Goal: Task Accomplishment & Management: Complete application form

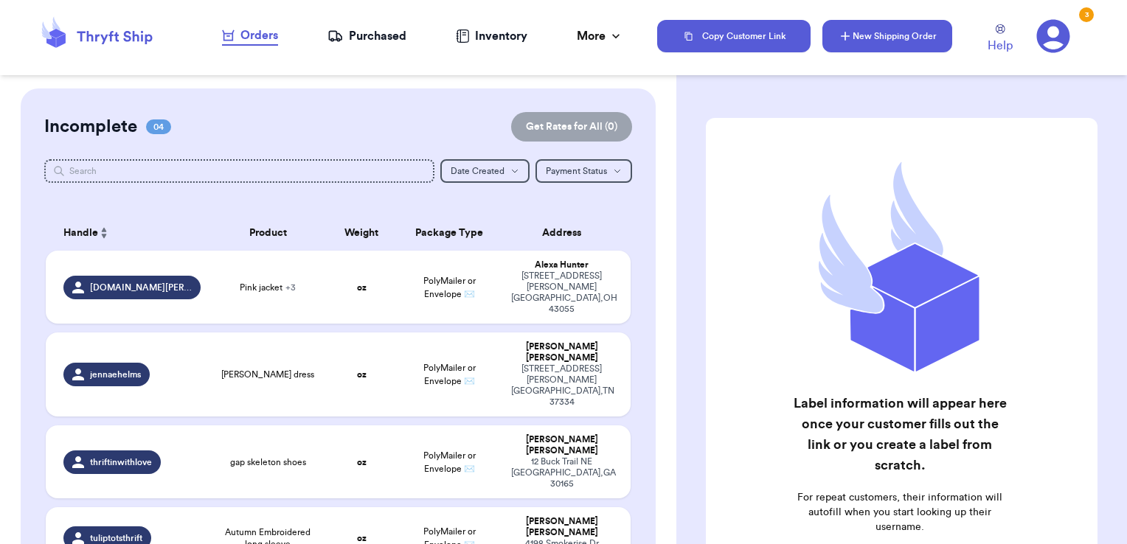
click at [898, 38] on button "New Shipping Order" at bounding box center [887, 36] width 130 height 32
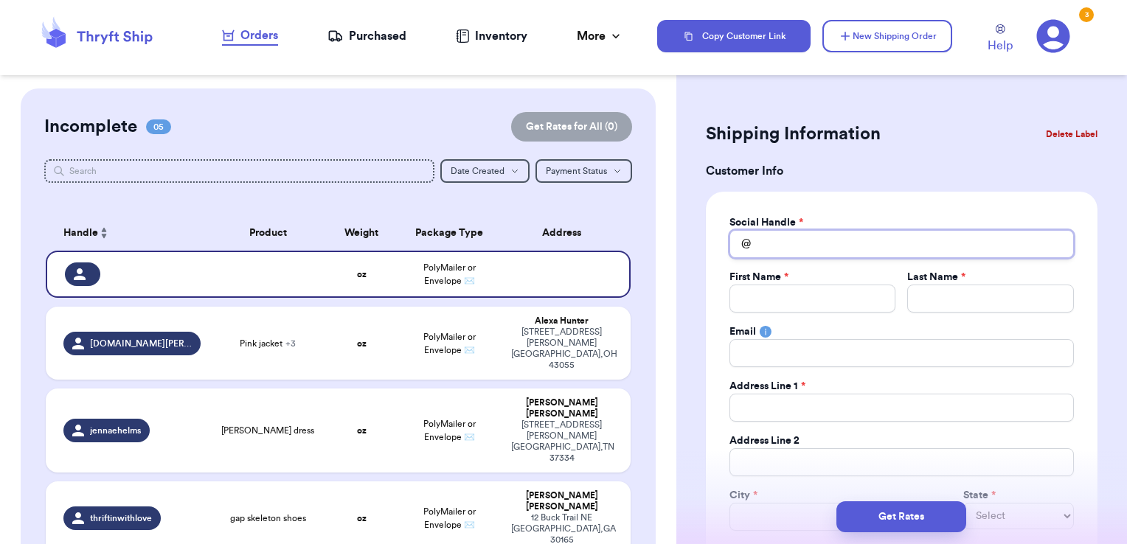
click at [860, 241] on input "Total Amount Paid" at bounding box center [901, 244] width 344 height 28
type input "j"
type input "je"
type input "jen"
type input "jen."
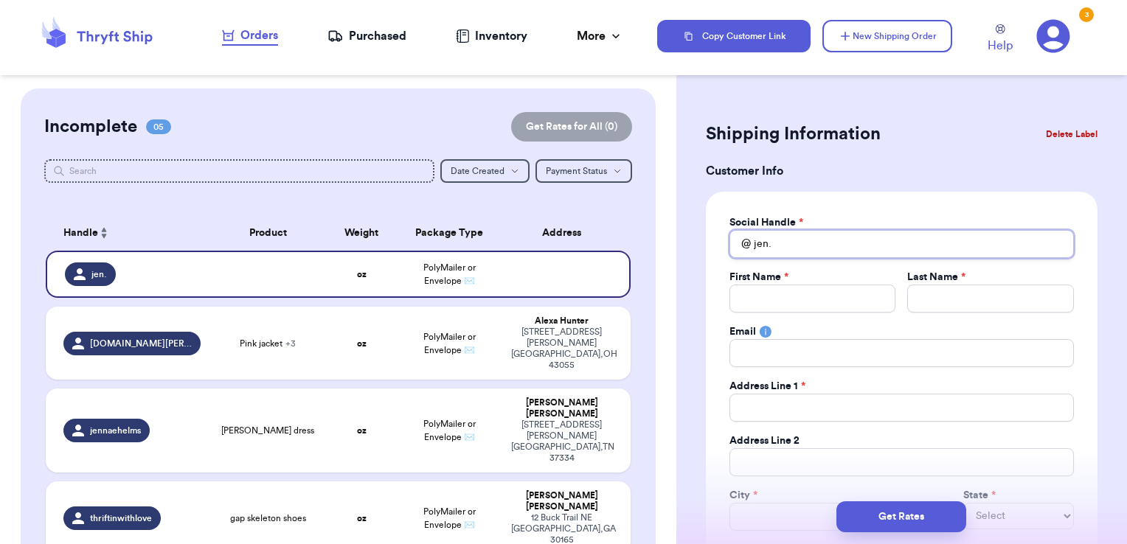
type input "jen.e"
type input "jen.ev"
type input "jen.[PERSON_NAME]"
type input "jen.evan"
type input "jen.[PERSON_NAME]"
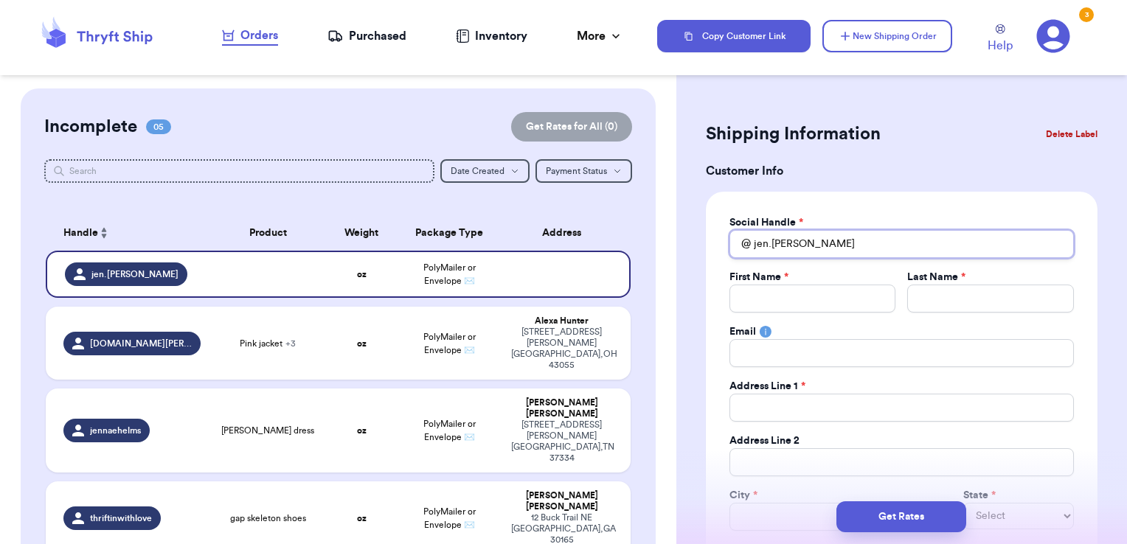
type input "jen.[PERSON_NAME]"
click at [1058, 136] on button "Delete Label" at bounding box center [1071, 134] width 63 height 32
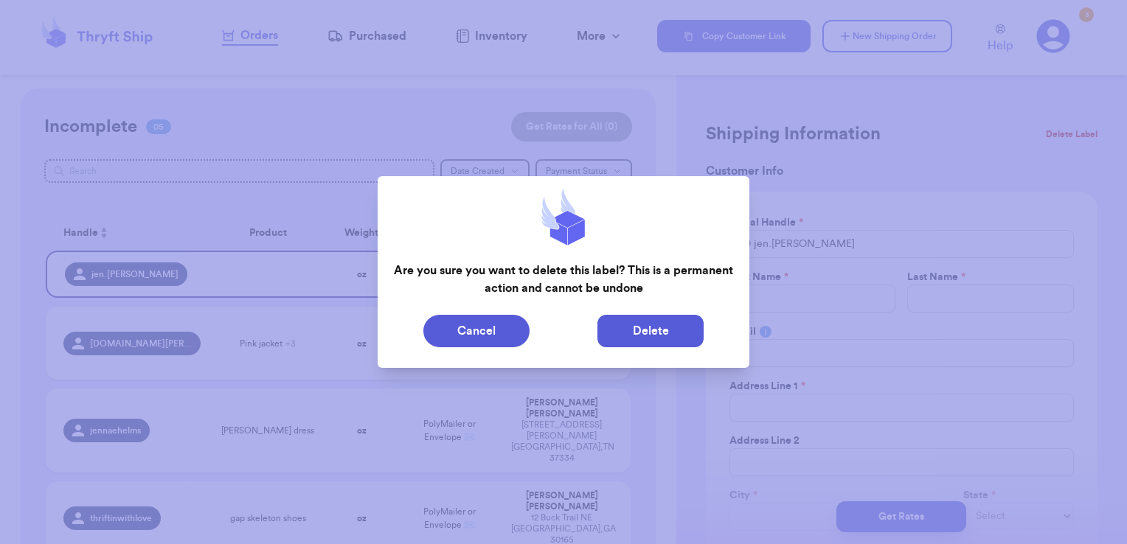
click at [632, 338] on button "Delete" at bounding box center [650, 331] width 106 height 32
type input "Pink jacket"
